Goal: Task Accomplishment & Management: Manage account settings

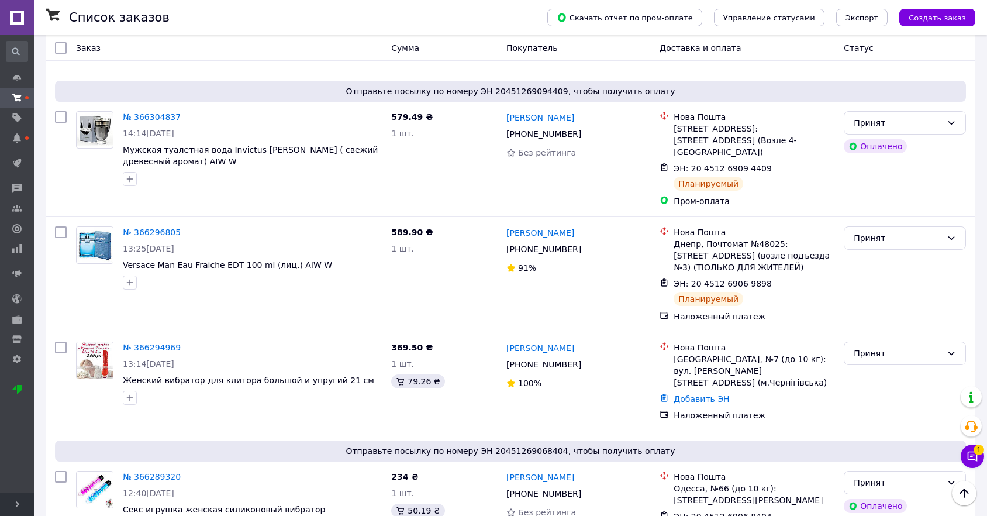
scroll to position [130, 0]
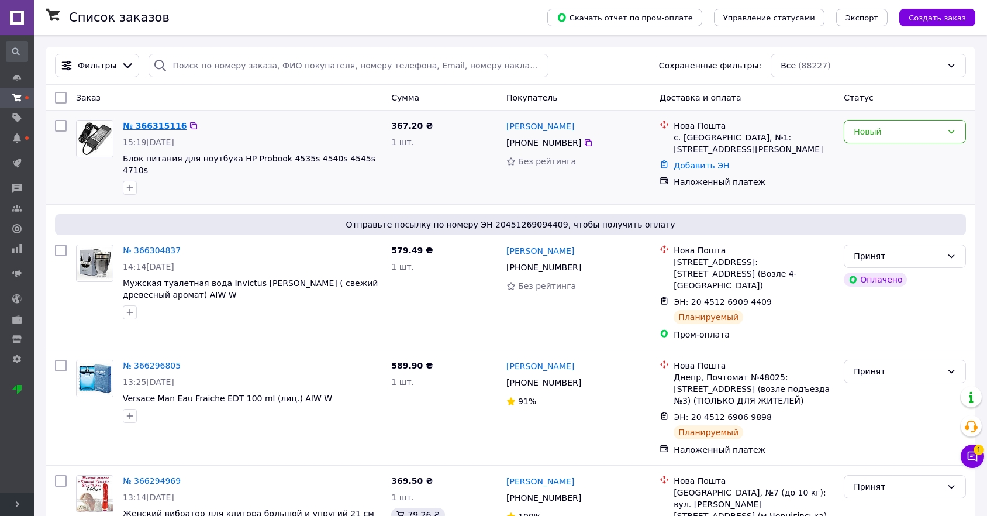
click at [163, 130] on link "№ 366315116" at bounding box center [155, 125] width 64 height 9
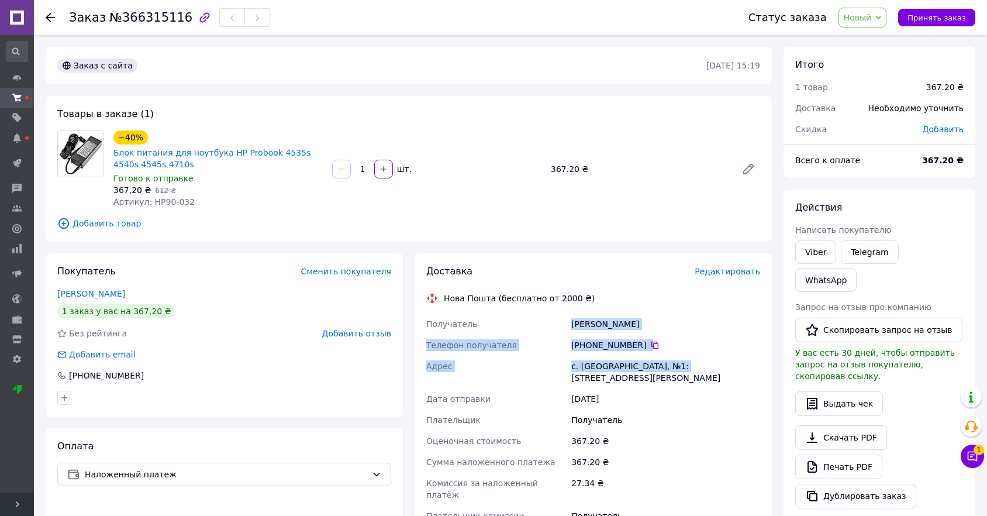
drag, startPoint x: 568, startPoint y: 329, endPoint x: 638, endPoint y: 336, distance: 70.0
click at [677, 368] on div "Получатель Дорошенко Сергій Телефон получателя +380 95 325 52 56   Адрес с. Нов…" at bounding box center [593, 425] width 339 height 225
copy div "Дорошенко Сергій Телефон получателя +380 95 325 52 56   Адрес с. Новые Петровцы…"
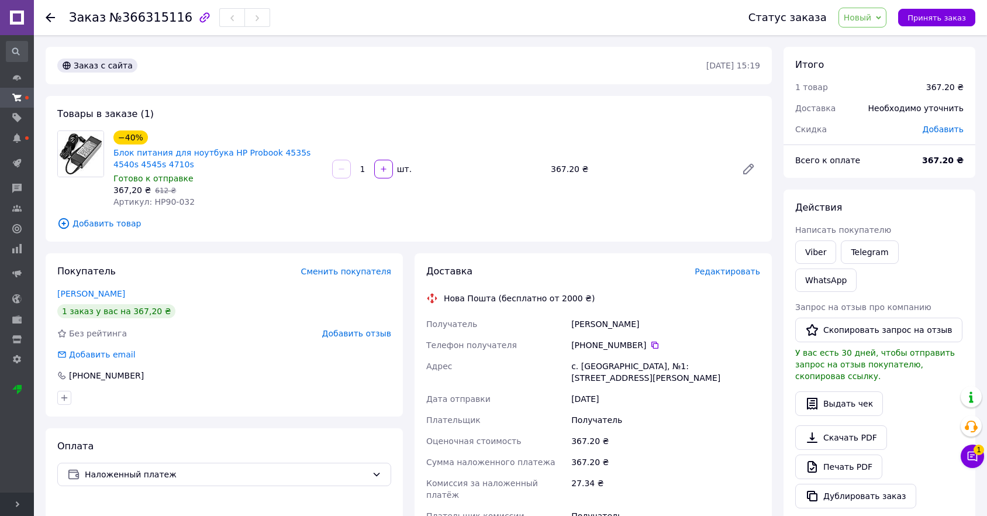
drag, startPoint x: 590, startPoint y: 265, endPoint x: 632, endPoint y: 294, distance: 50.9
click at [590, 265] on div "Доставка" at bounding box center [560, 271] width 268 height 13
click at [651, 343] on icon at bounding box center [654, 345] width 7 height 7
click at [730, 273] on span "Редактировать" at bounding box center [728, 271] width 66 height 9
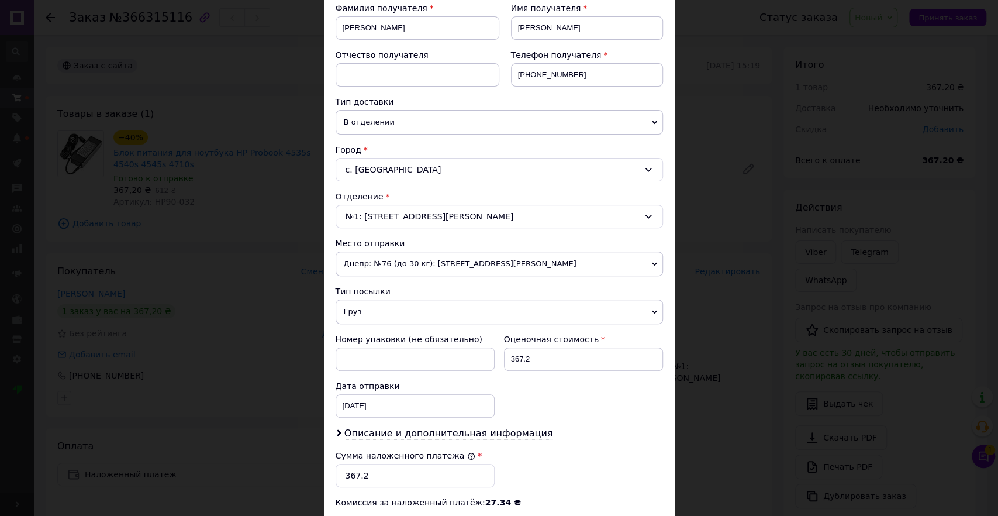
scroll to position [374, 0]
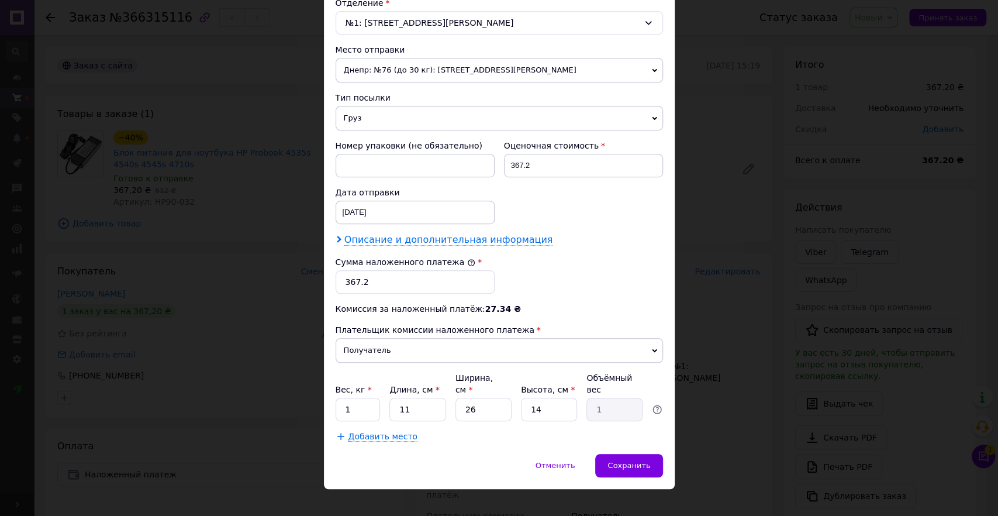
click at [409, 234] on span "Описание и дополнительная информация" at bounding box center [448, 240] width 209 height 12
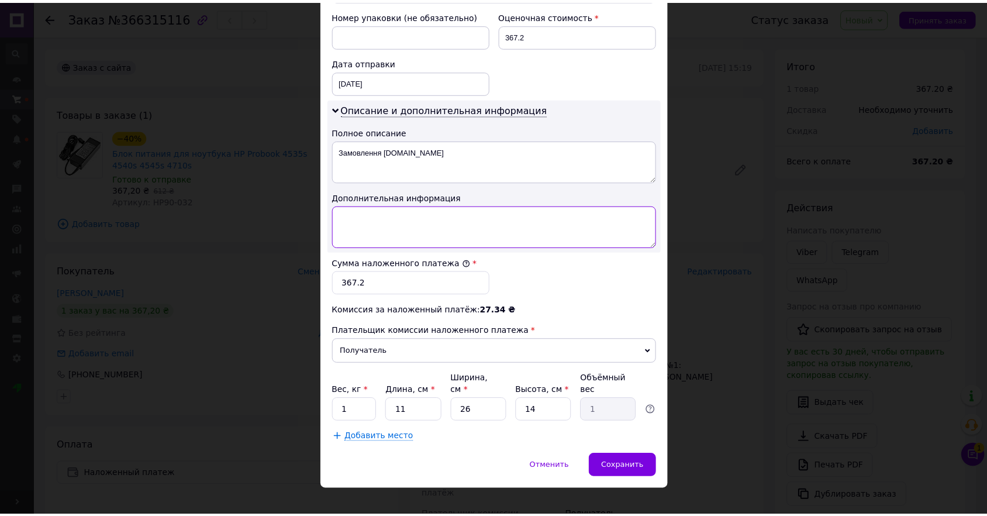
scroll to position [505, 0]
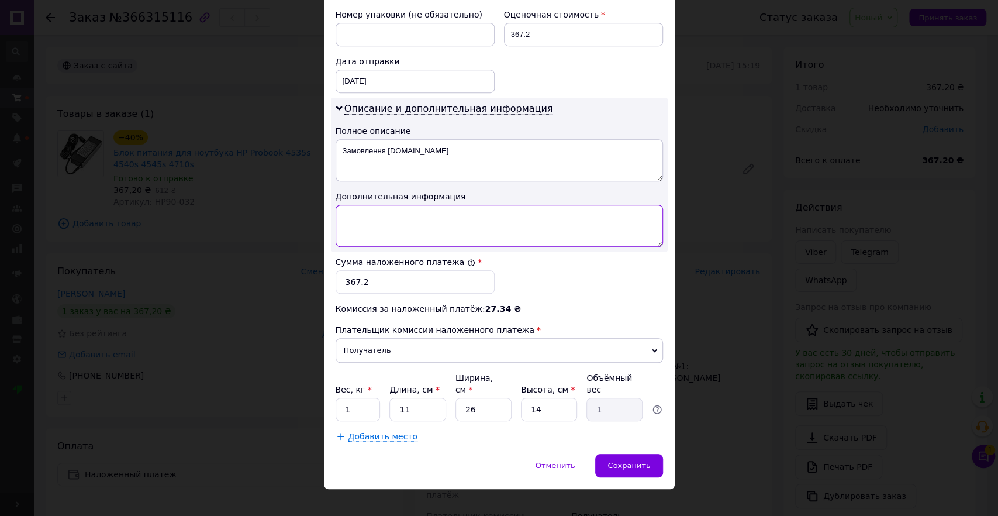
click at [401, 222] on textarea at bounding box center [500, 226] width 328 height 42
paste textarea "нр 90 рс"
type textarea "нр 90 рс"
click at [366, 283] on input "367.2" at bounding box center [415, 281] width 159 height 23
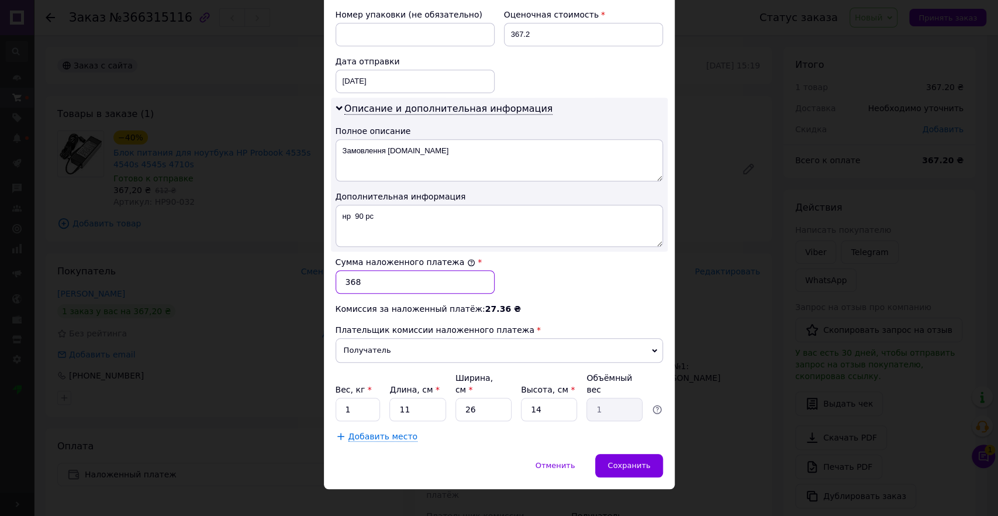
type input "368"
click at [528, 268] on div "Сумма наложенного платежа * 368" at bounding box center [499, 274] width 337 height 47
click at [625, 454] on div "Сохранить" at bounding box center [628, 465] width 67 height 23
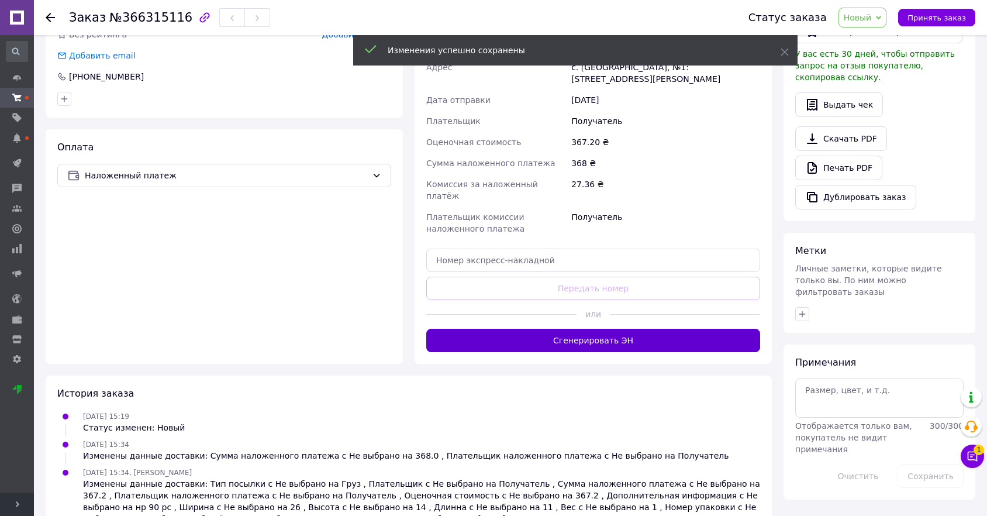
scroll to position [306, 0]
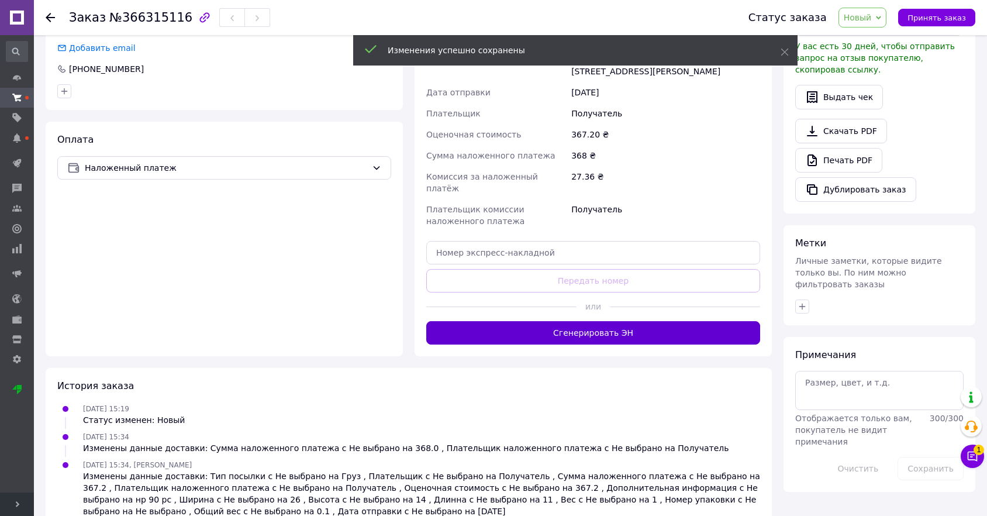
click at [615, 321] on button "Сгенерировать ЭН" at bounding box center [593, 332] width 334 height 23
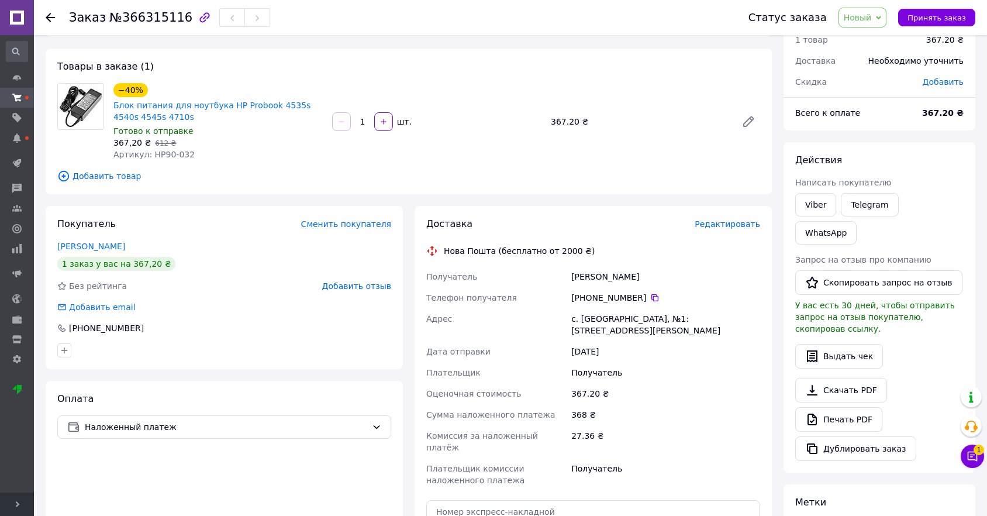
scroll to position [130, 0]
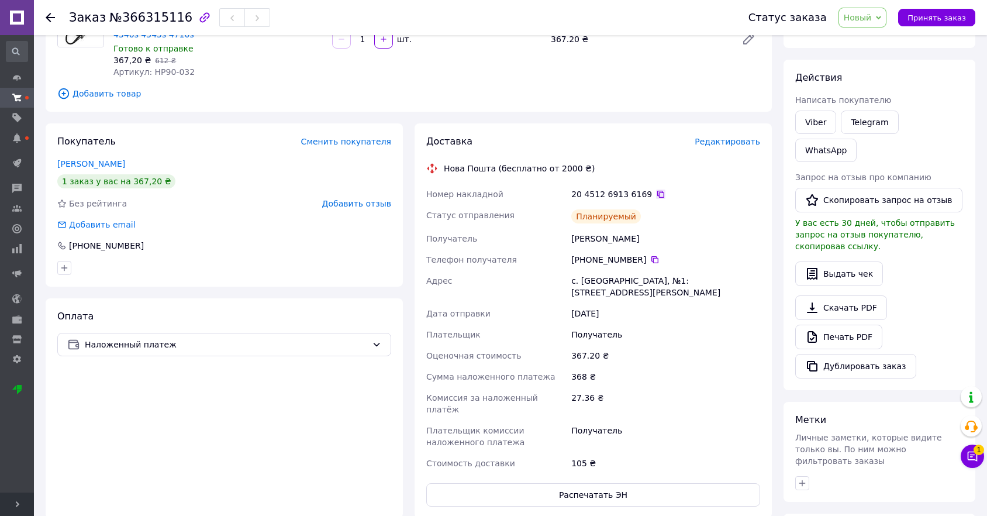
click at [656, 191] on icon at bounding box center [660, 193] width 9 height 9
click at [856, 14] on span "Новый" at bounding box center [858, 17] width 28 height 9
click at [859, 44] on li "Принят" at bounding box center [891, 41] width 105 height 18
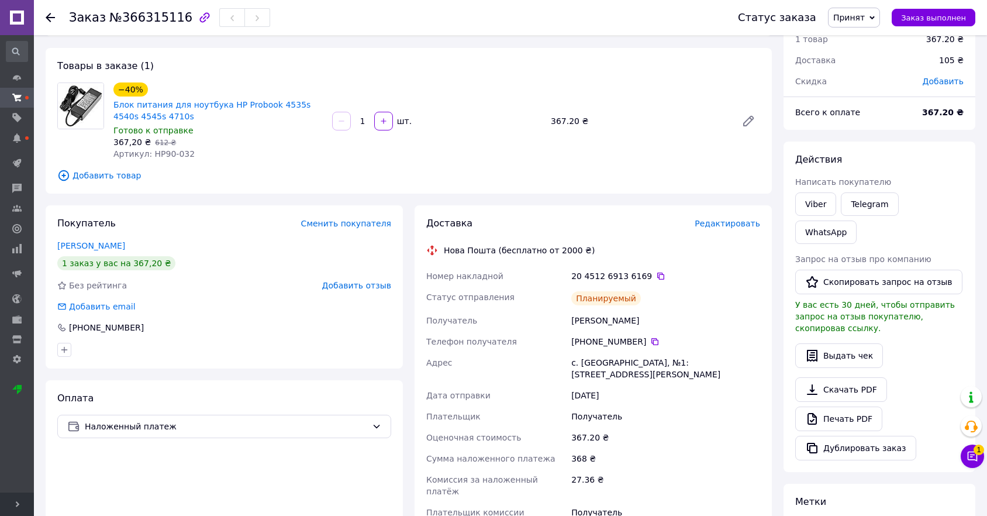
scroll to position [0, 0]
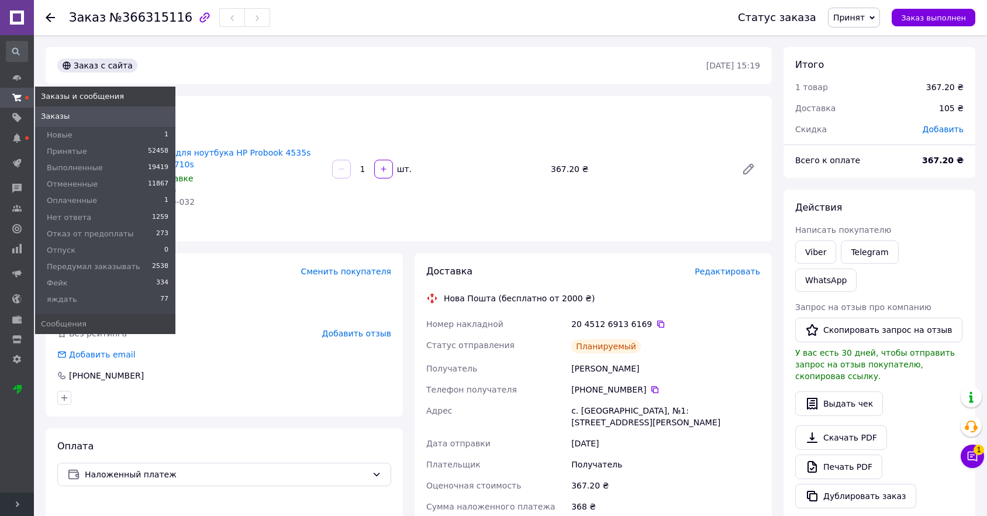
click at [15, 94] on icon at bounding box center [16, 97] width 9 height 9
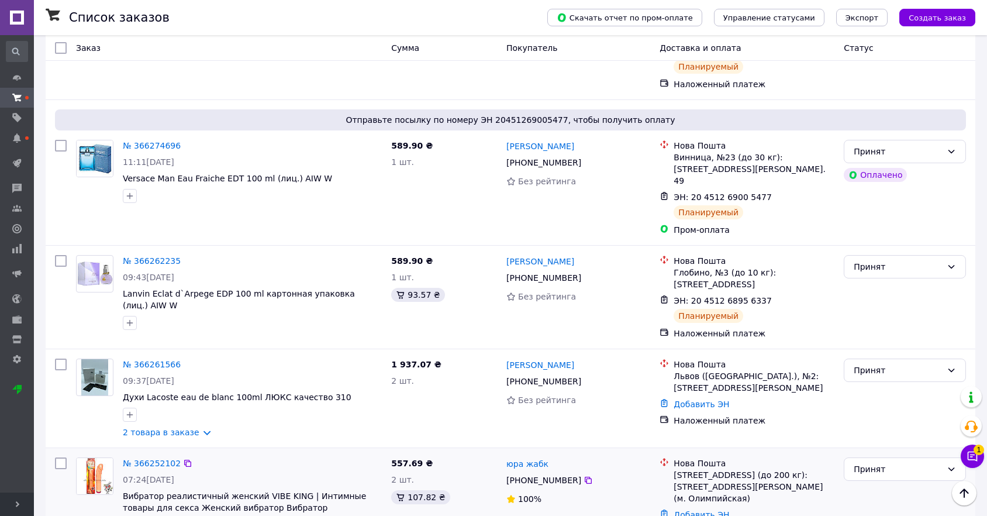
scroll to position [1104, 0]
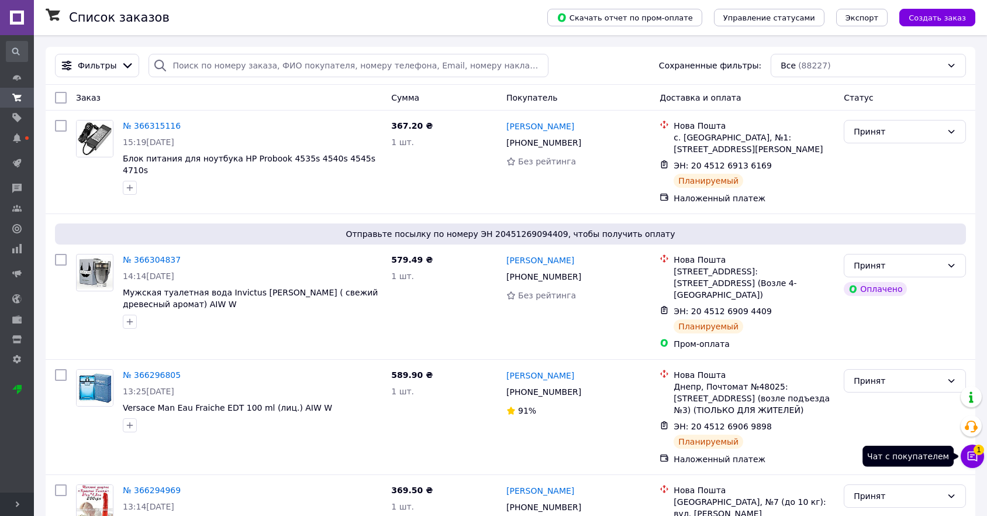
click at [968, 447] on button "Чат с покупателем 1" at bounding box center [972, 455] width 23 height 23
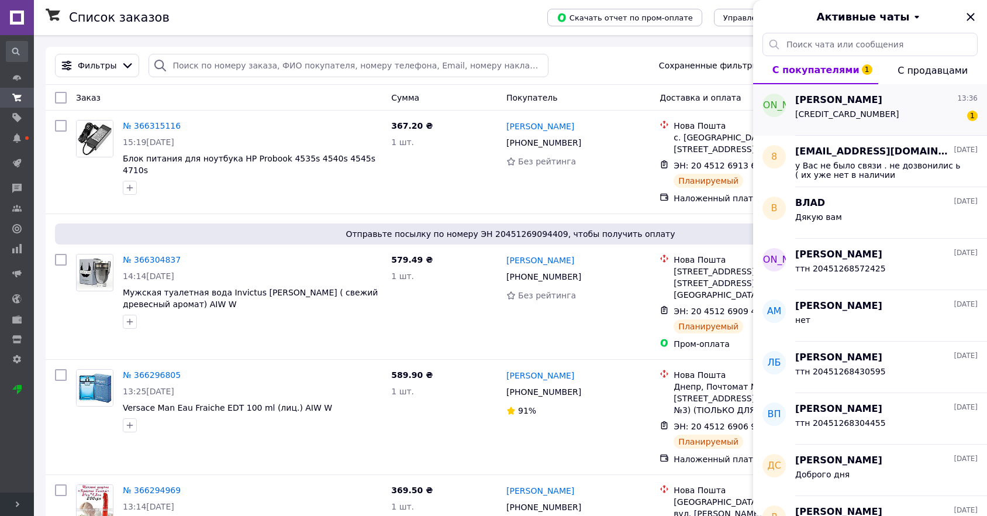
click at [837, 113] on span "4149499990933770" at bounding box center [847, 113] width 104 height 9
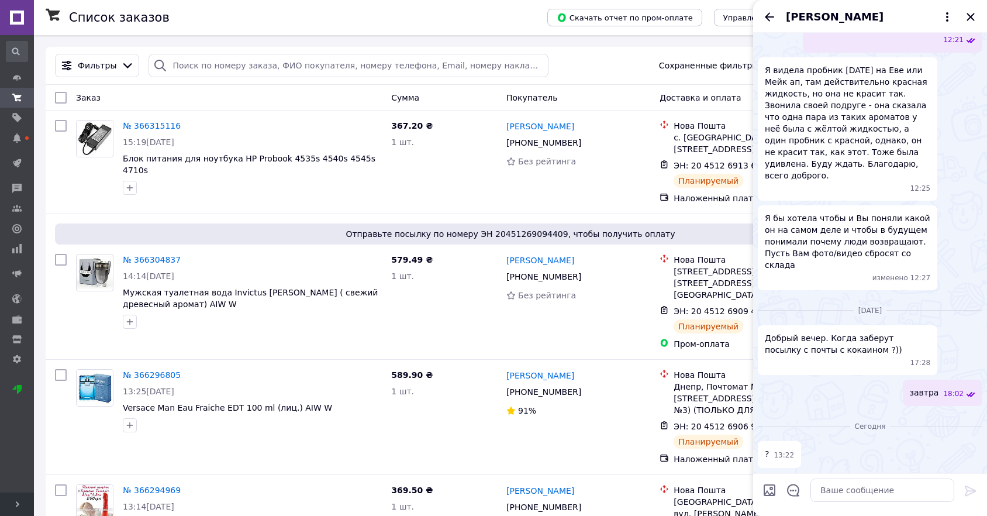
scroll to position [1128, 0]
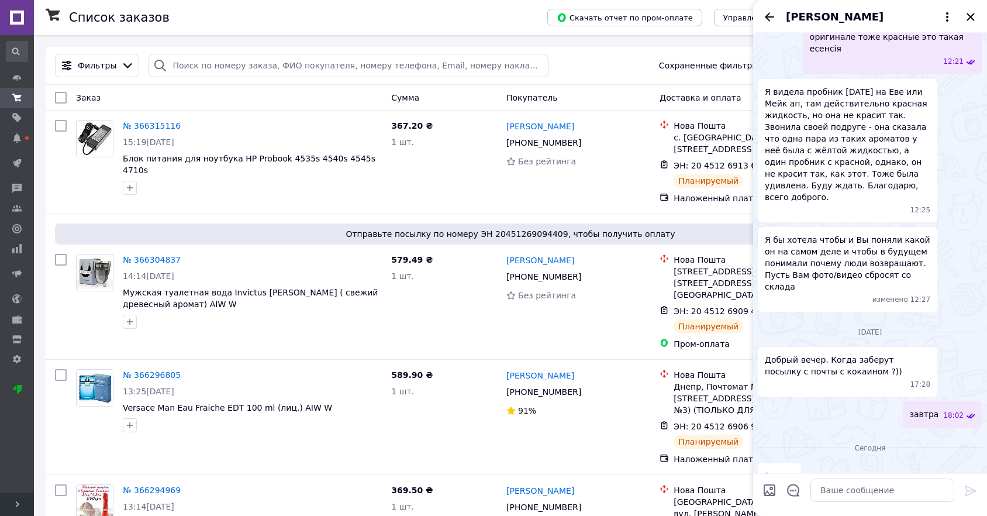
click at [822, 20] on span "Наталья Алексеенко" at bounding box center [835, 16] width 98 height 15
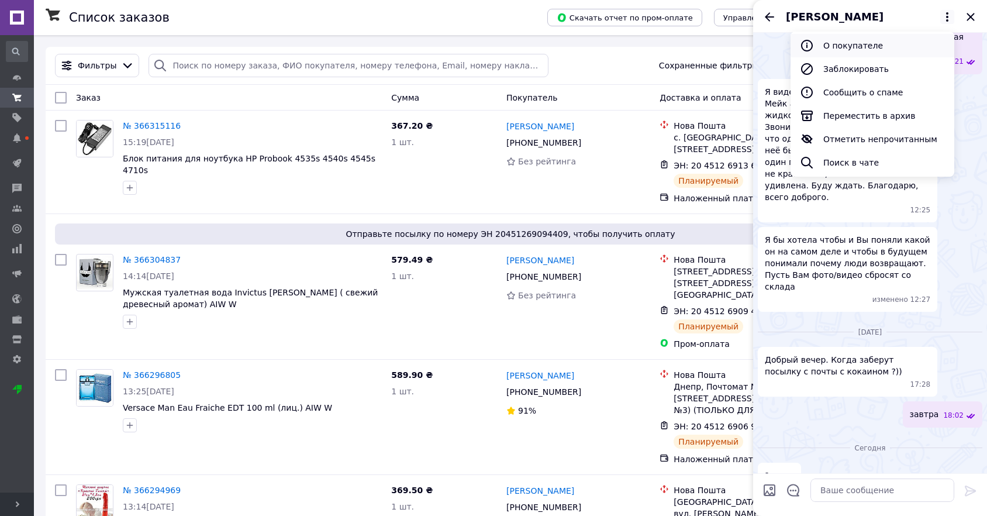
click at [849, 49] on button "О покупателе" at bounding box center [873, 45] width 164 height 23
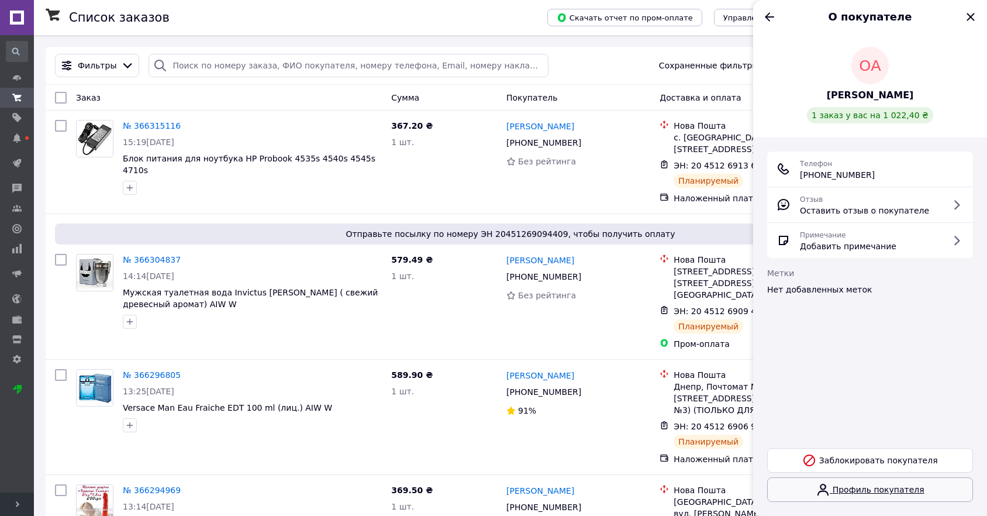
click at [876, 483] on link "Профиль покупателя" at bounding box center [870, 489] width 206 height 25
click at [764, 17] on icon "Назад" at bounding box center [770, 17] width 14 height 14
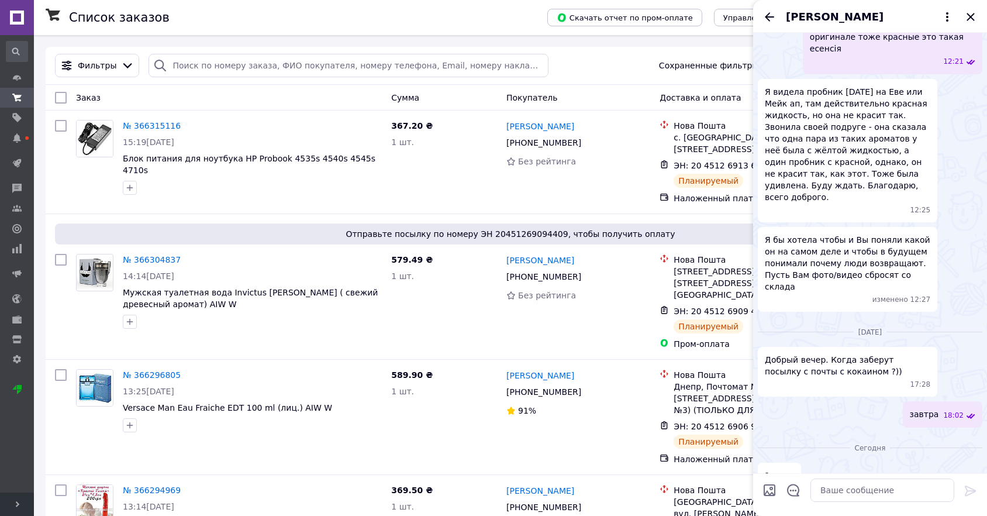
copy span "4149499990933770"
click at [842, 495] on textarea at bounding box center [883, 489] width 144 height 23
type textarea "crbyekb"
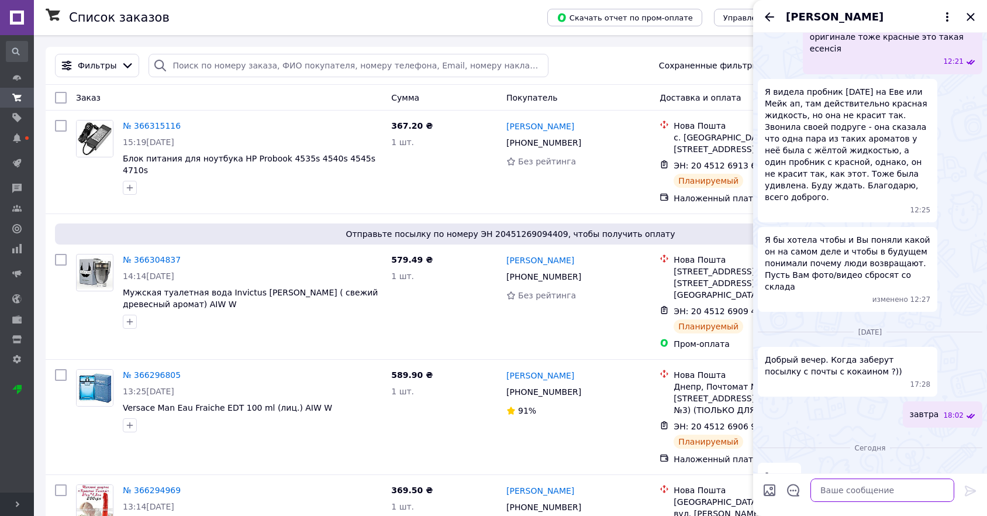
scroll to position [1159, 0]
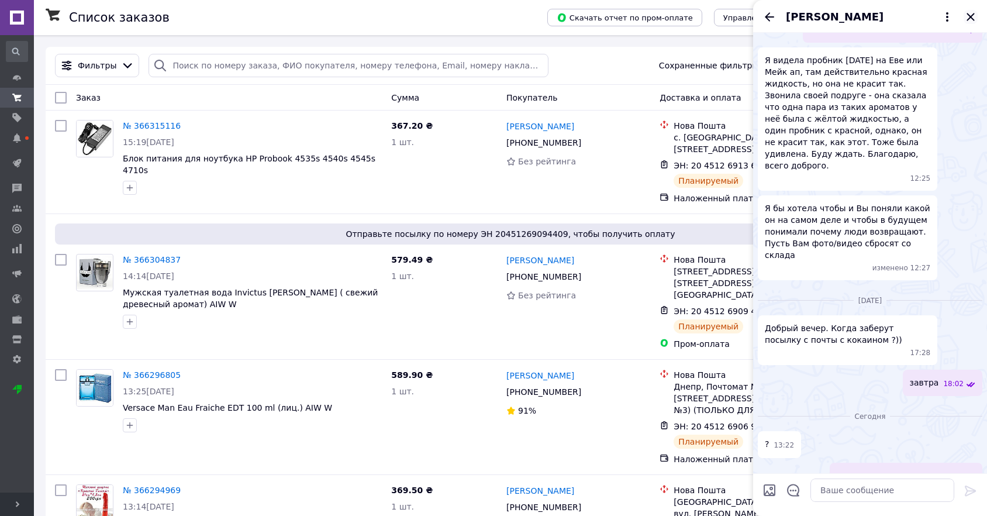
click at [968, 18] on icon "Закрыть" at bounding box center [971, 17] width 8 height 8
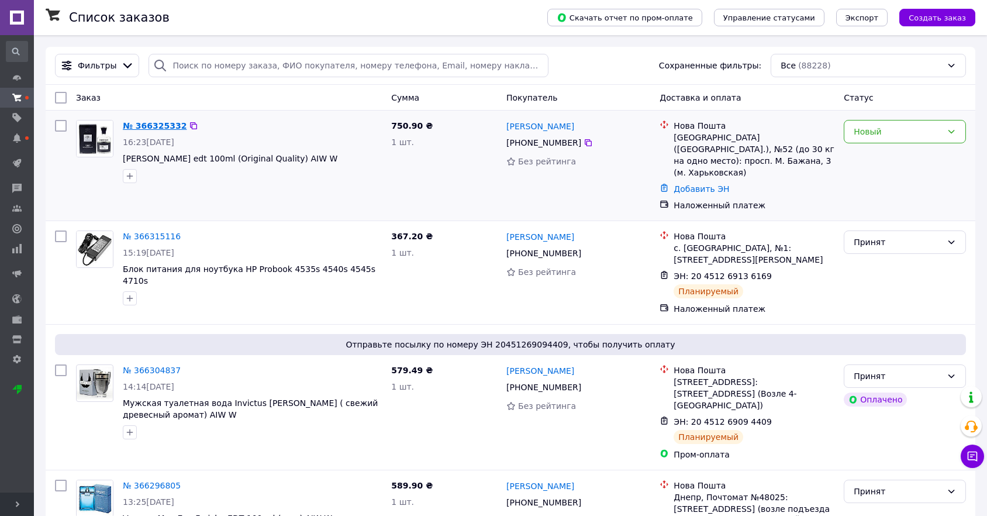
click at [169, 125] on link "№ 366325332" at bounding box center [155, 125] width 64 height 9
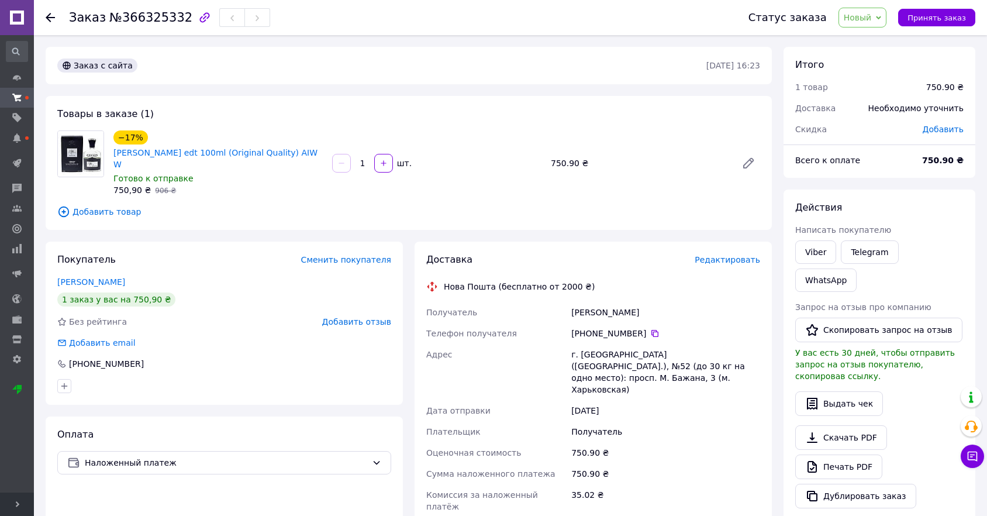
click at [872, 22] on span "Новый" at bounding box center [858, 17] width 28 height 9
click at [874, 41] on li "Принят" at bounding box center [891, 41] width 105 height 18
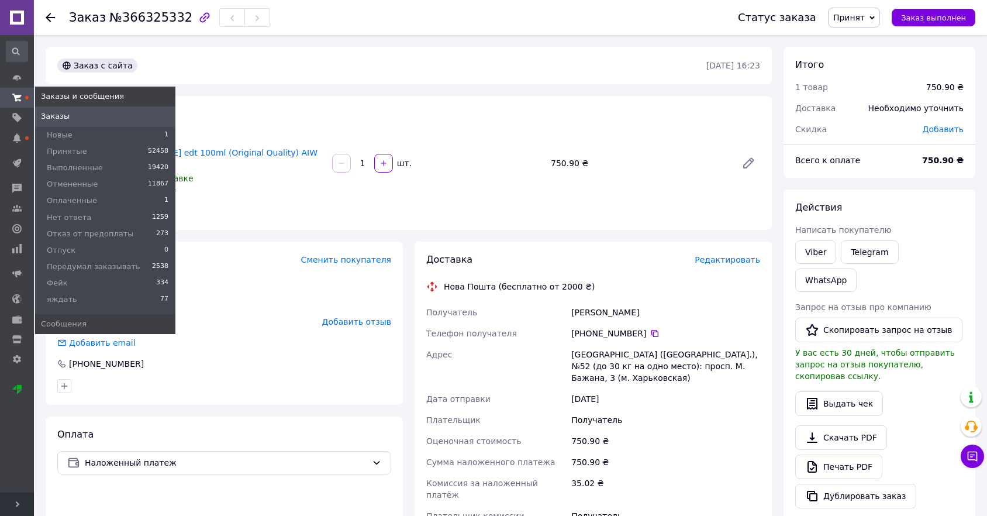
click at [14, 98] on icon at bounding box center [16, 97] width 9 height 9
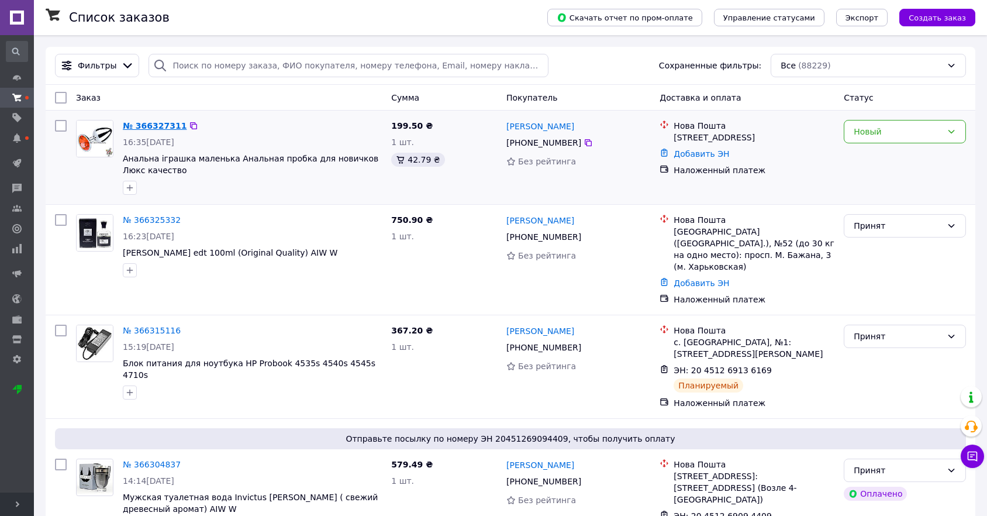
click at [161, 122] on link "№ 366327311" at bounding box center [155, 125] width 64 height 9
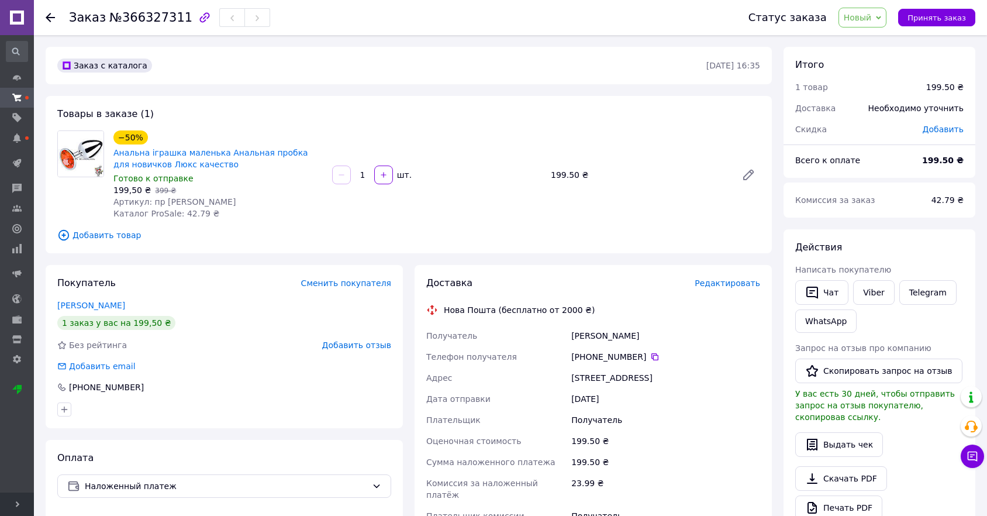
drag, startPoint x: 874, startPoint y: 15, endPoint x: 864, endPoint y: 27, distance: 15.4
click at [872, 15] on span "Новый" at bounding box center [858, 17] width 28 height 9
click at [858, 46] on li "Принят" at bounding box center [891, 41] width 105 height 18
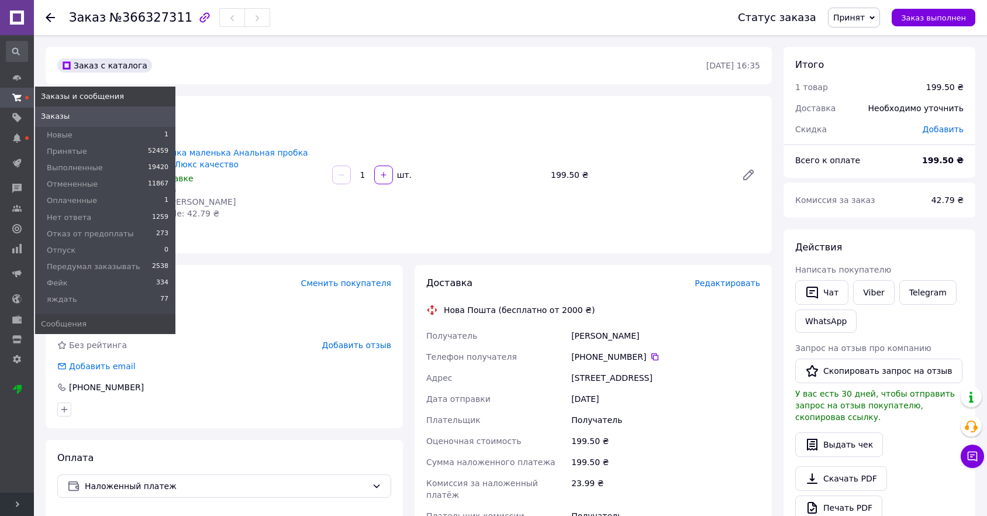
click at [30, 96] on span at bounding box center [17, 97] width 34 height 11
